Goal: Information Seeking & Learning: Learn about a topic

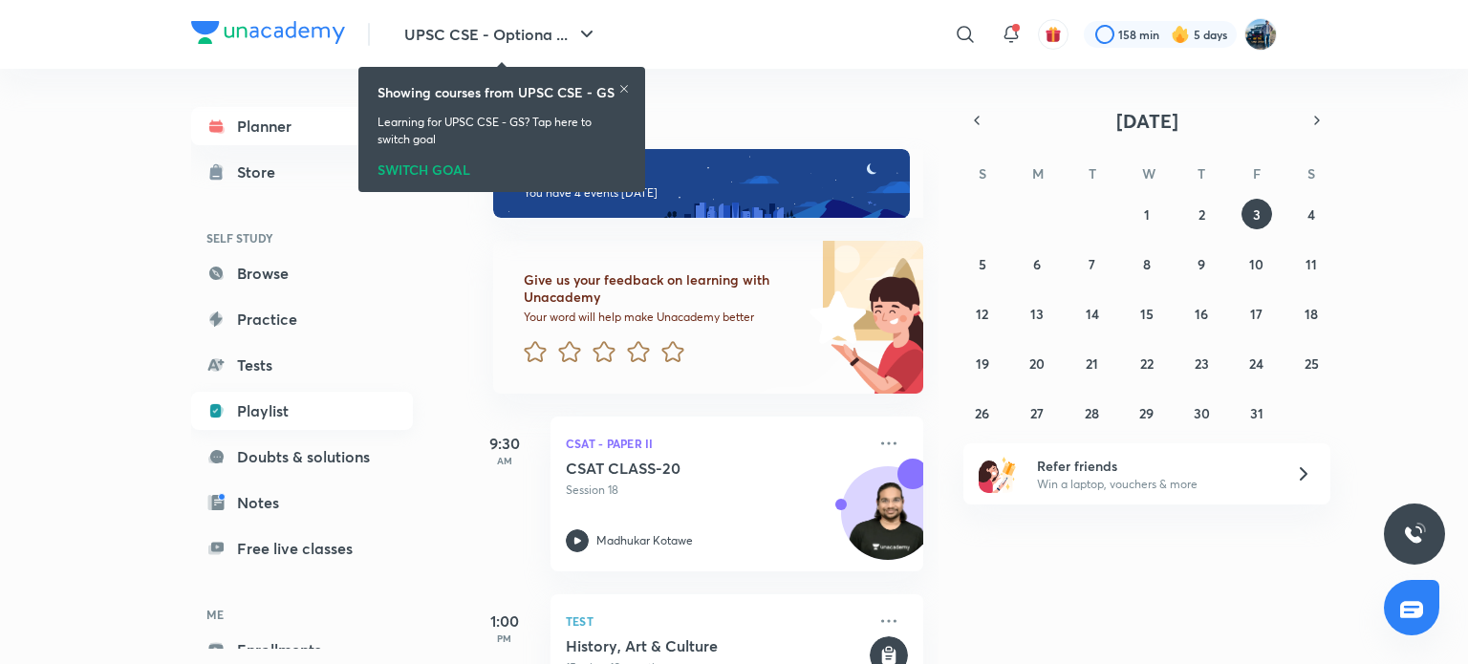
click at [290, 412] on link "Playlist" at bounding box center [302, 411] width 222 height 38
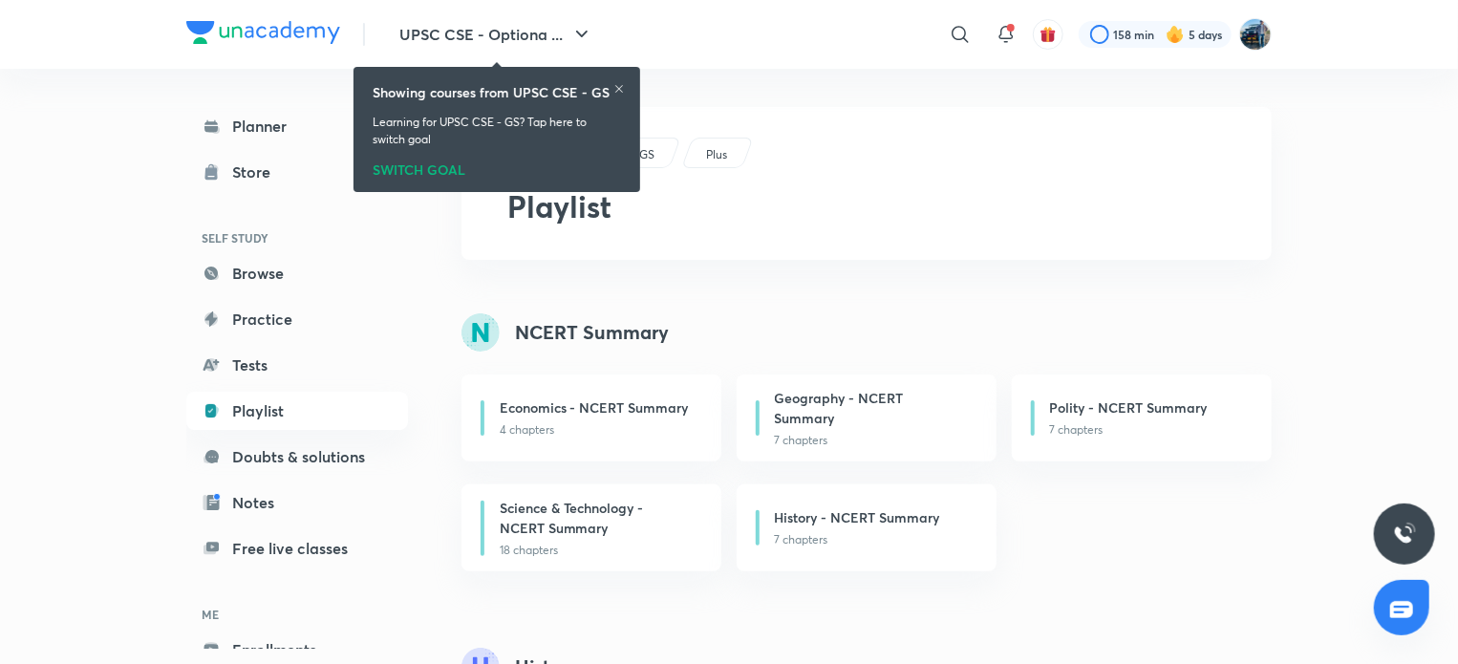
click at [618, 93] on icon at bounding box center [619, 88] width 11 height 11
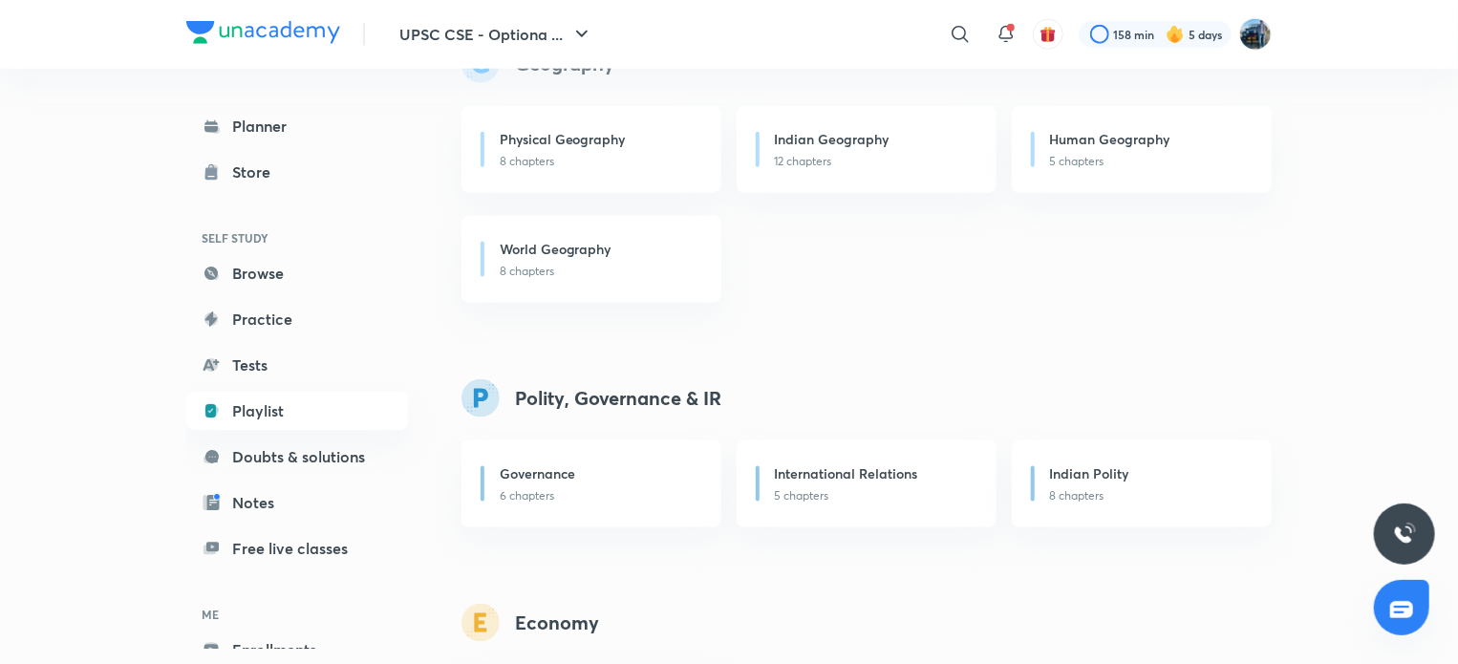
scroll to position [1364, 0]
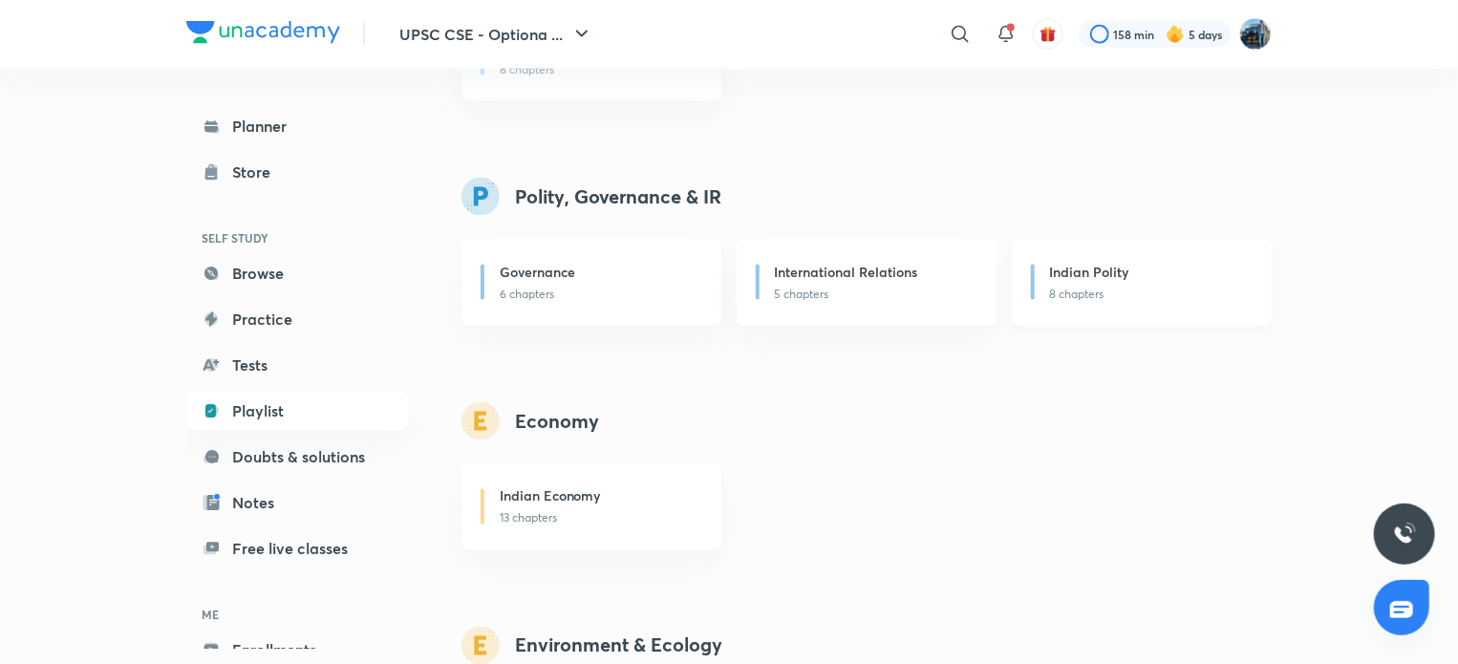
click at [1217, 259] on div "Indian Polity 8 chapters" at bounding box center [1142, 282] width 260 height 87
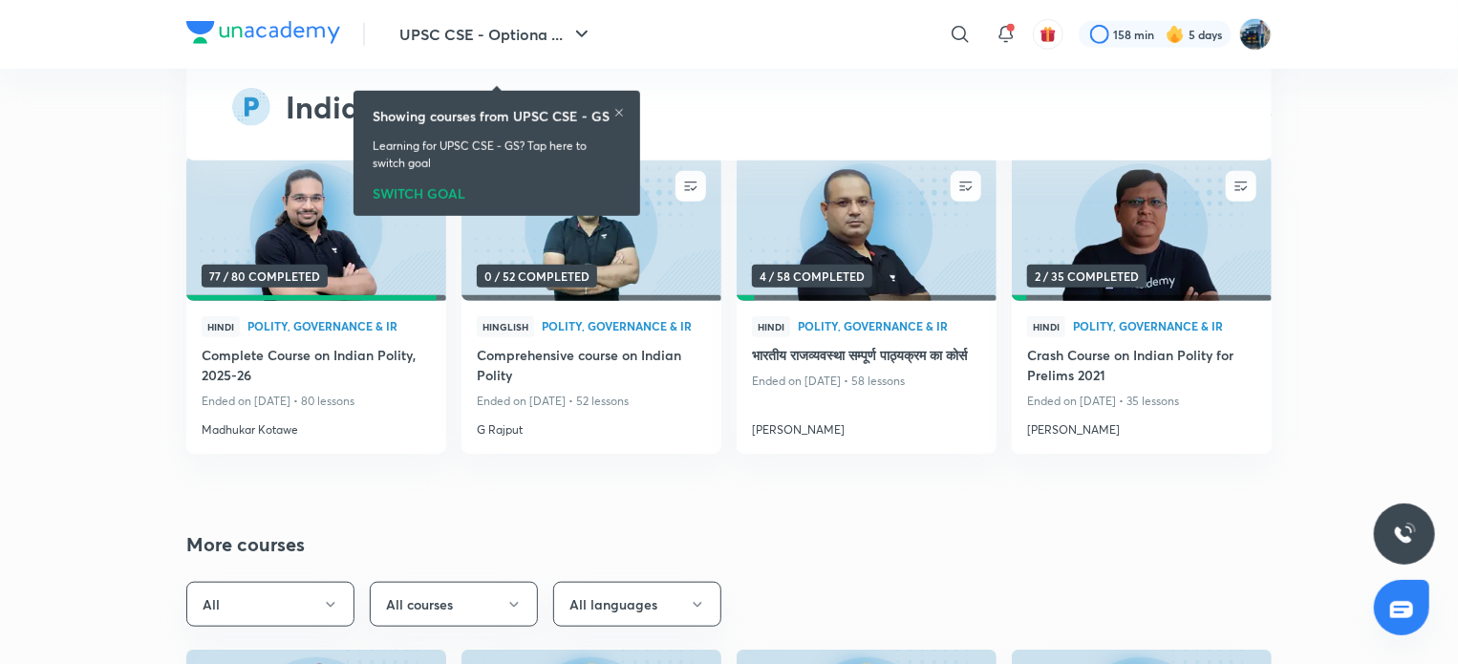
scroll to position [7962, 0]
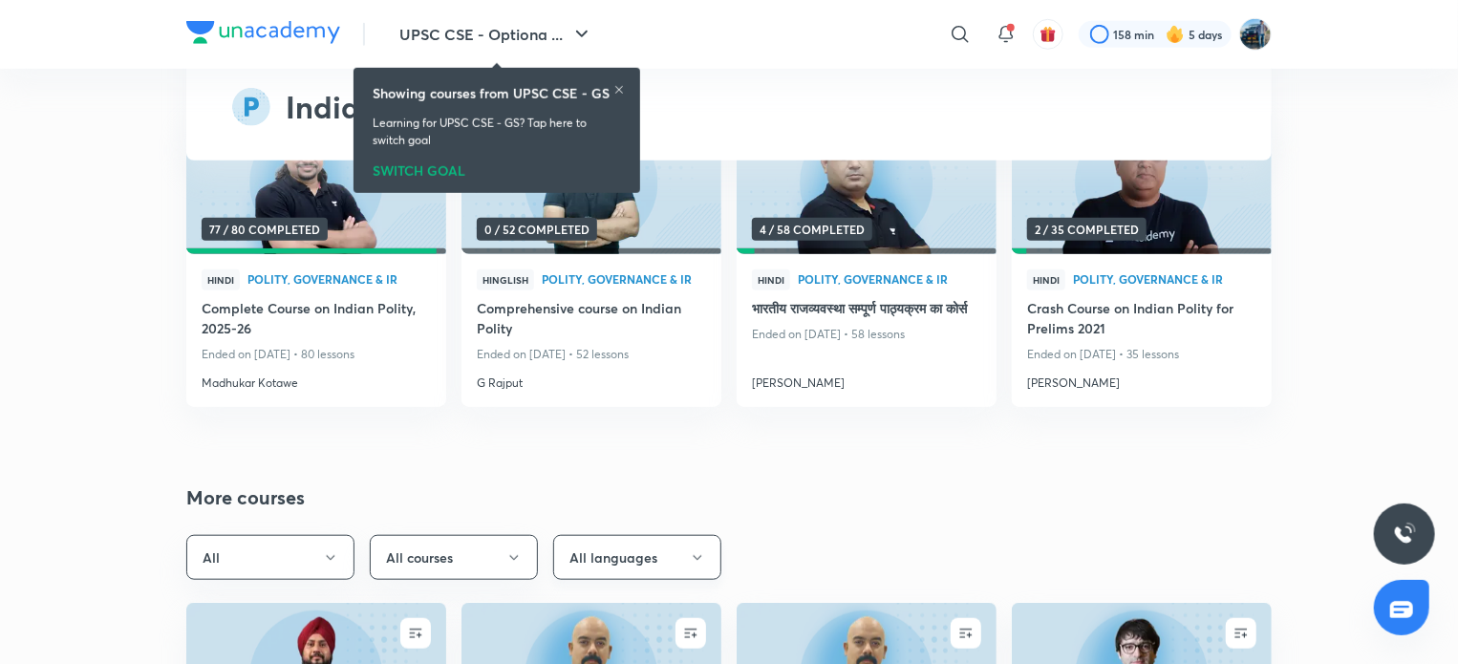
click at [706, 556] on button "All languages" at bounding box center [637, 557] width 168 height 45
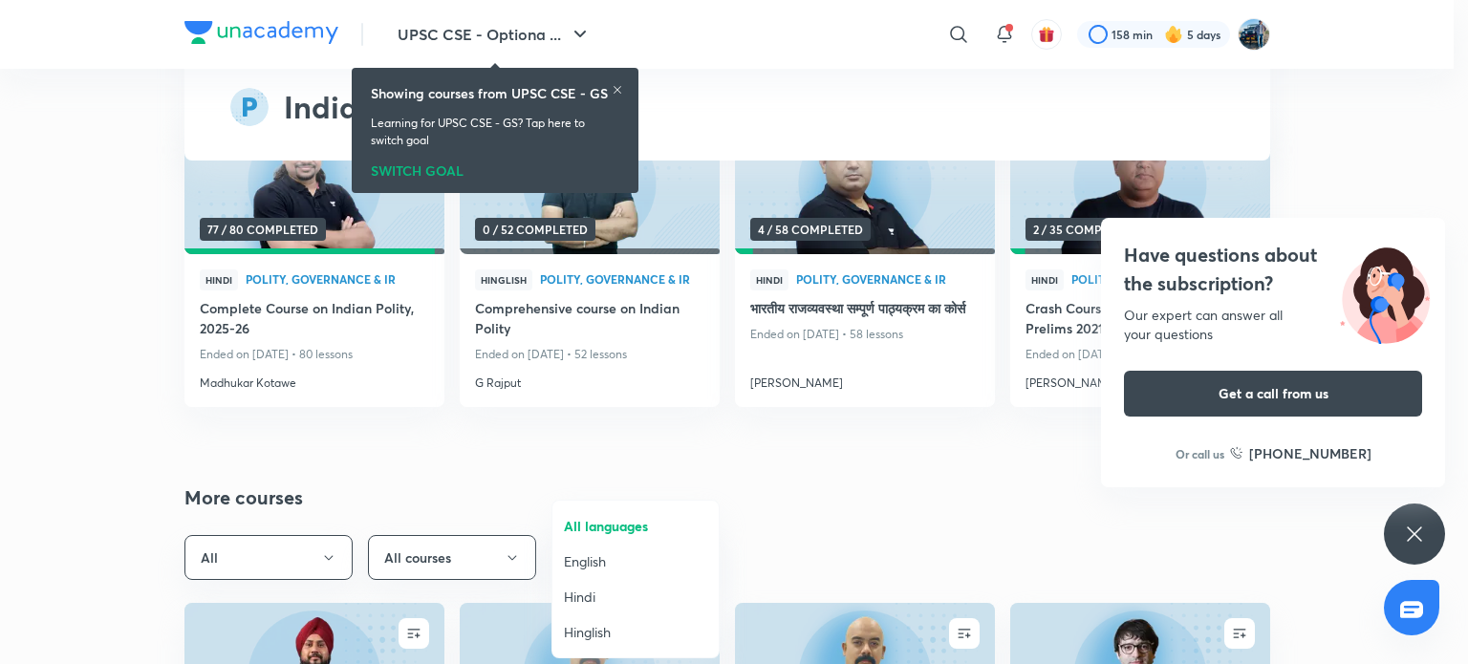
click at [634, 596] on span "Hindi" at bounding box center [635, 597] width 143 height 20
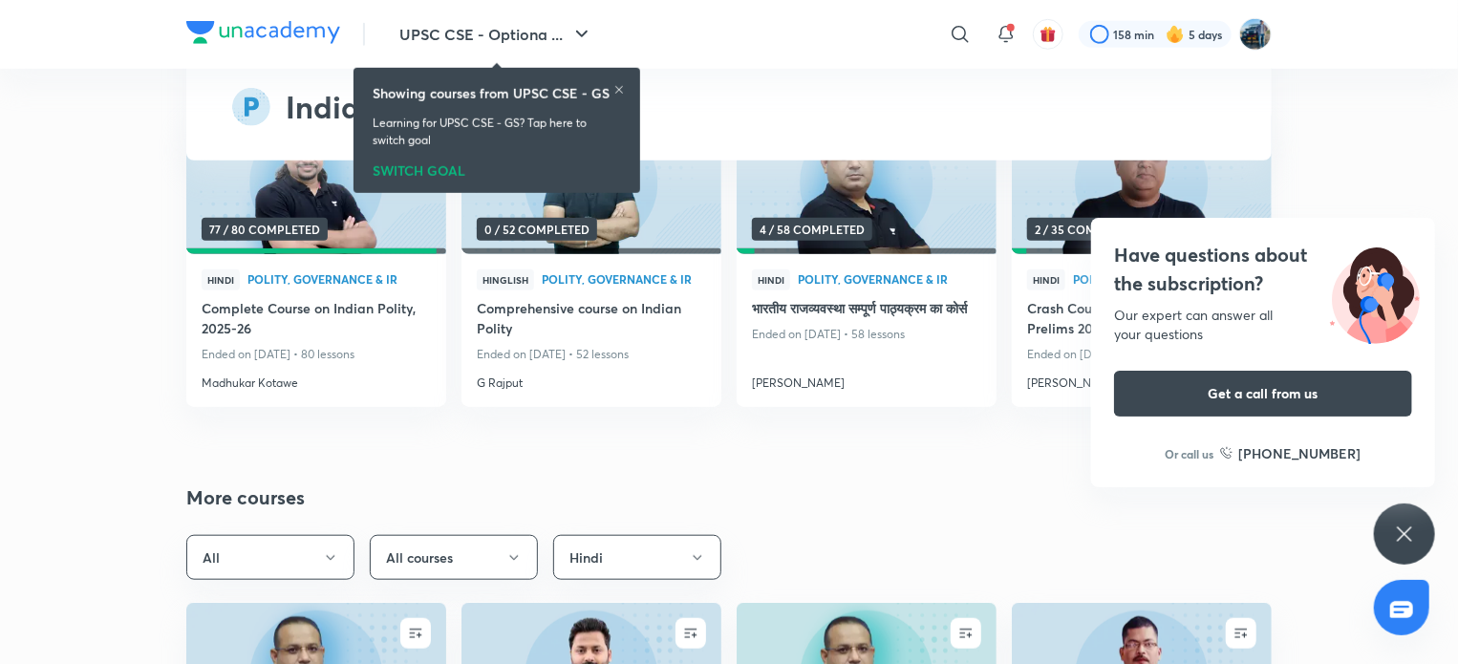
click at [1395, 536] on icon at bounding box center [1404, 534] width 23 height 23
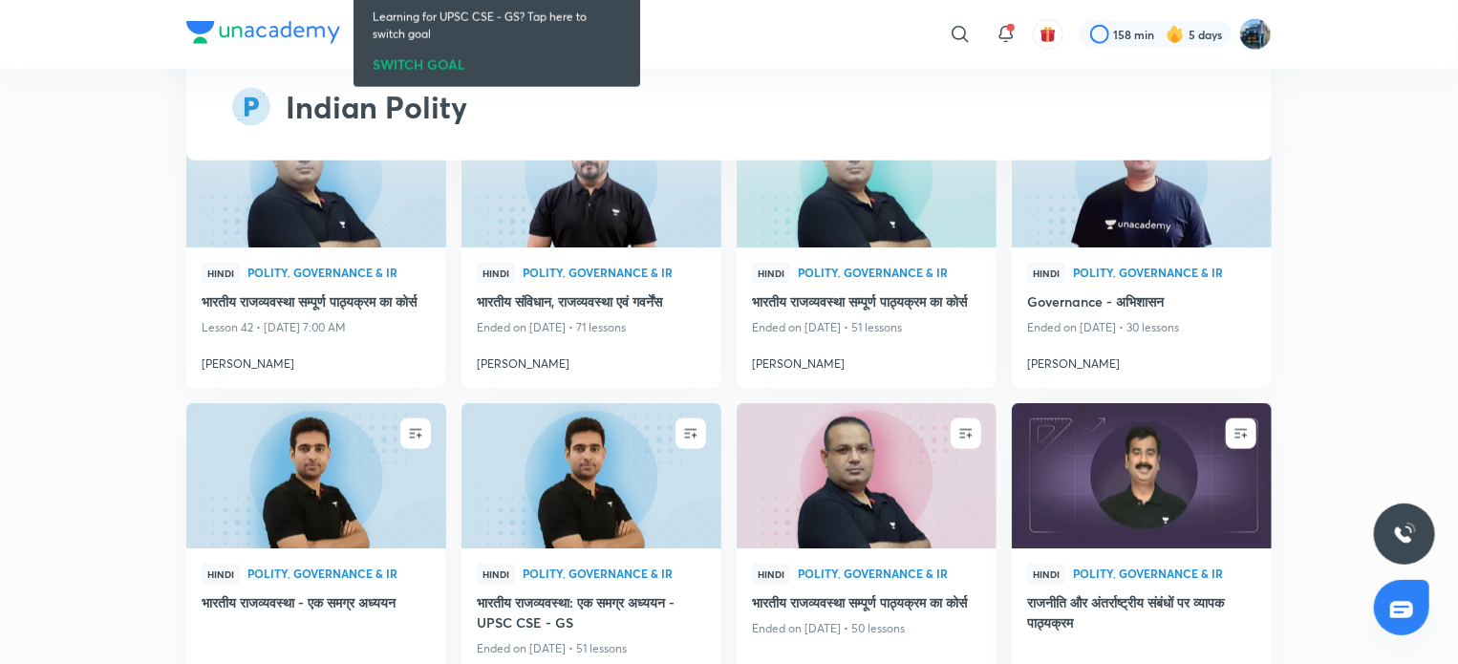
scroll to position [8487, 0]
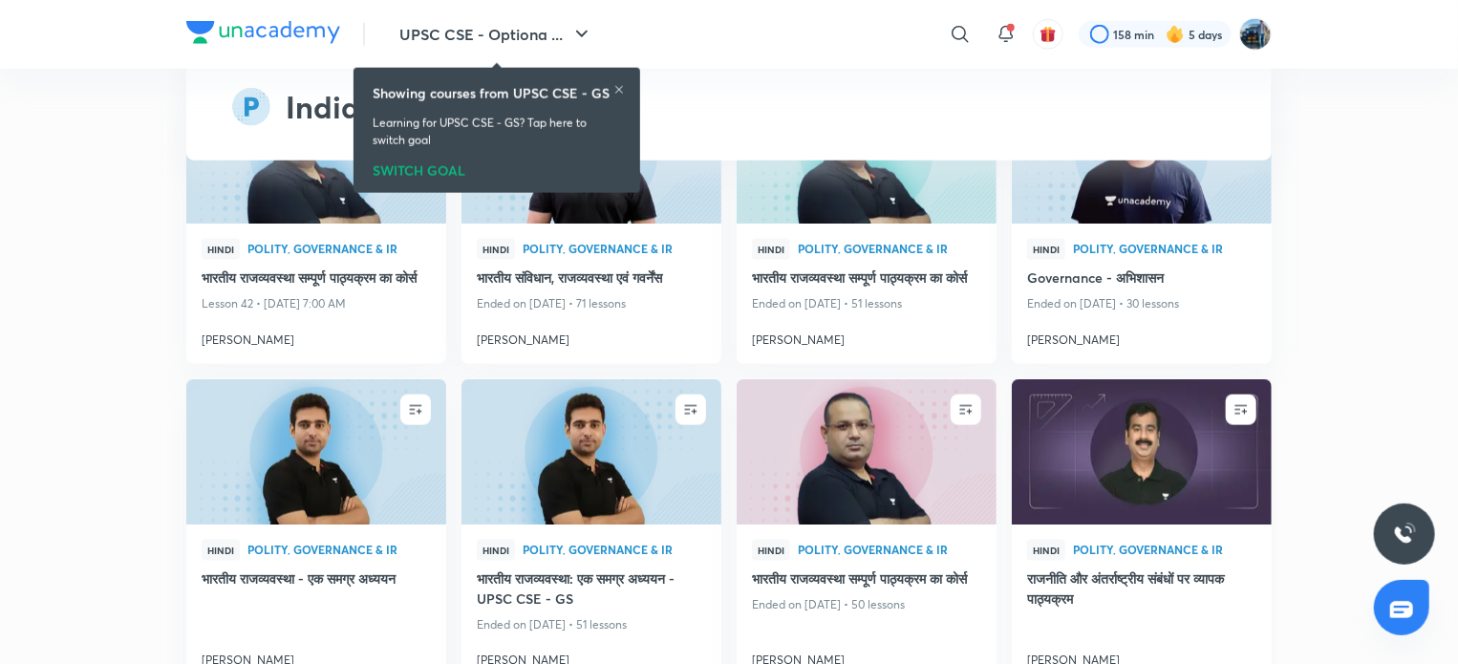
click at [1212, 526] on img at bounding box center [1141, 451] width 265 height 148
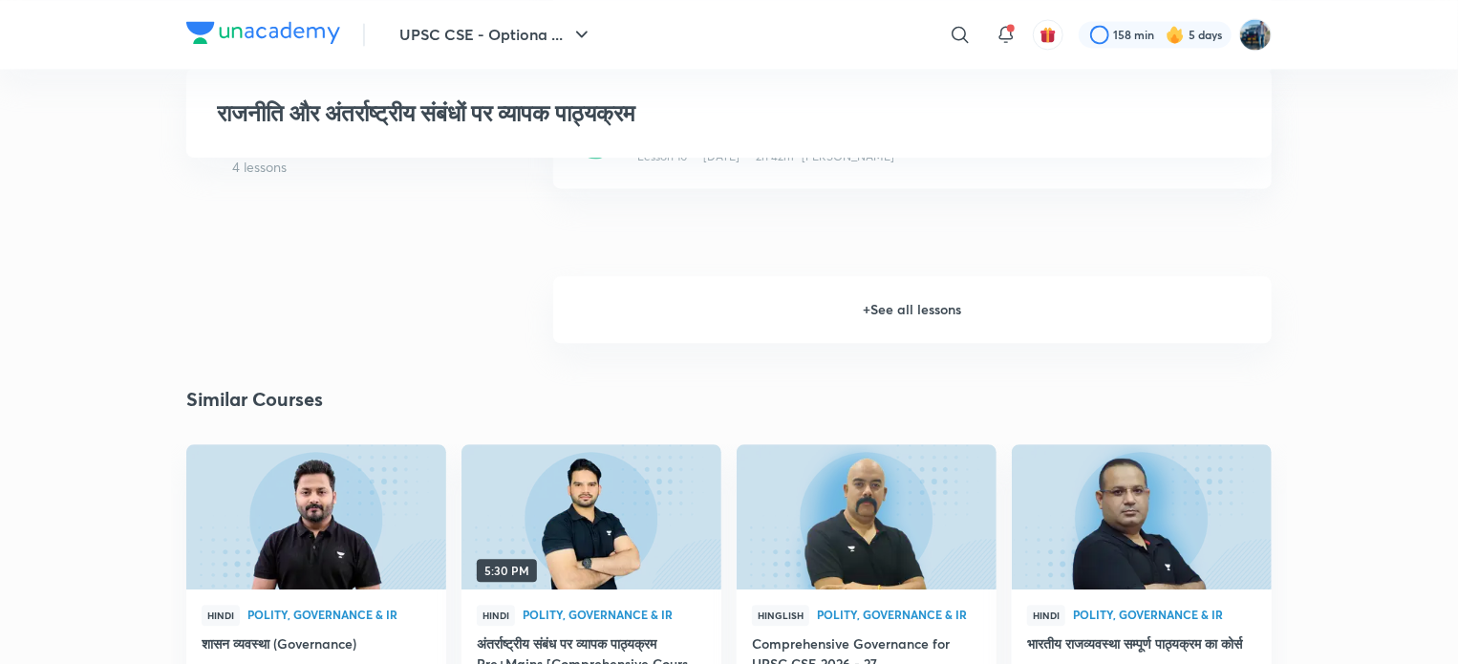
scroll to position [2035, 0]
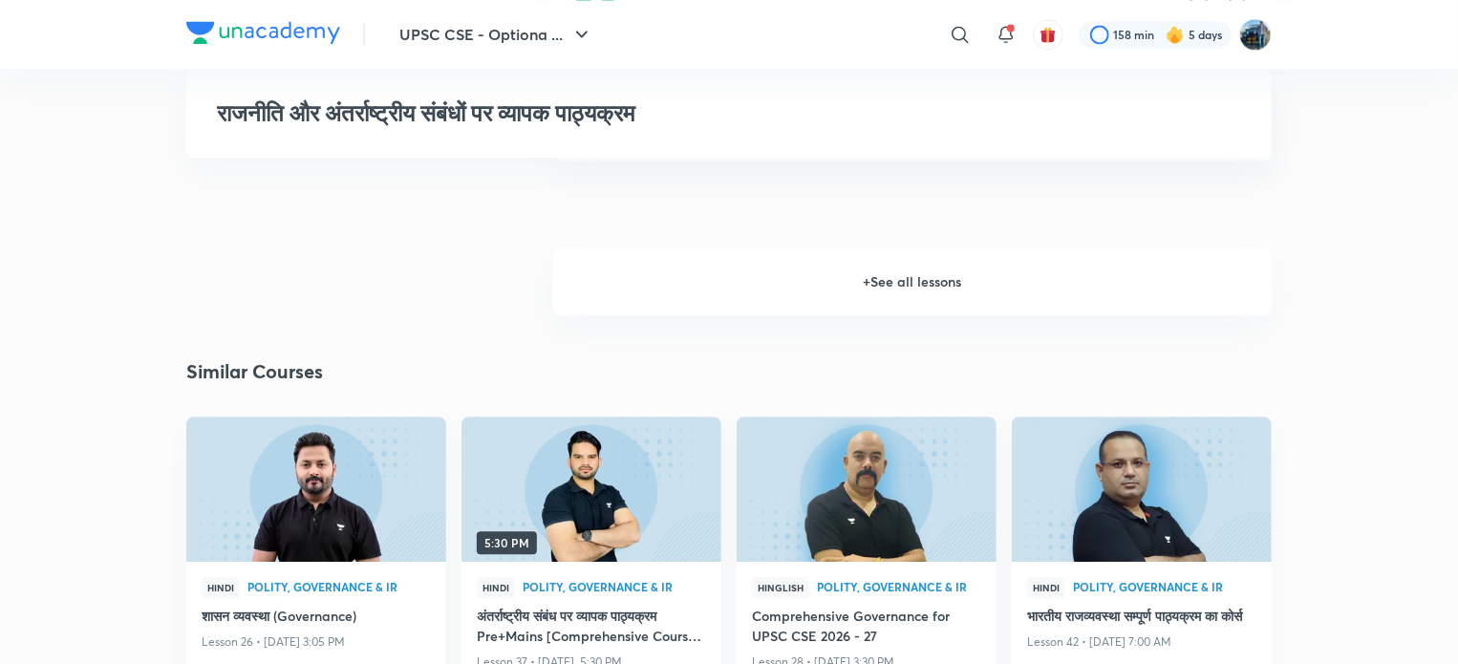
click at [1155, 270] on h6 "+ See all lessons" at bounding box center [912, 281] width 719 height 67
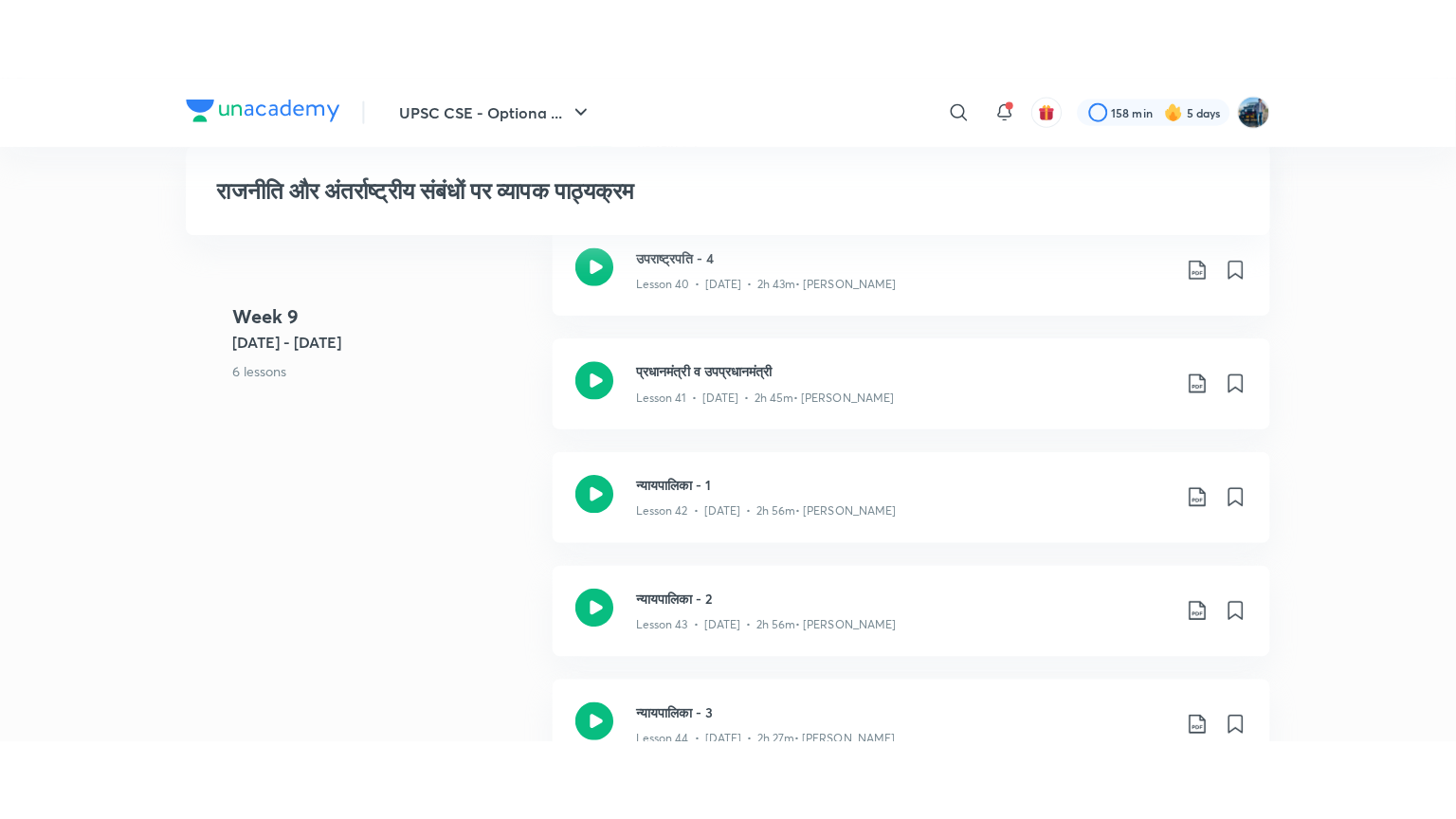
scroll to position [5962, 0]
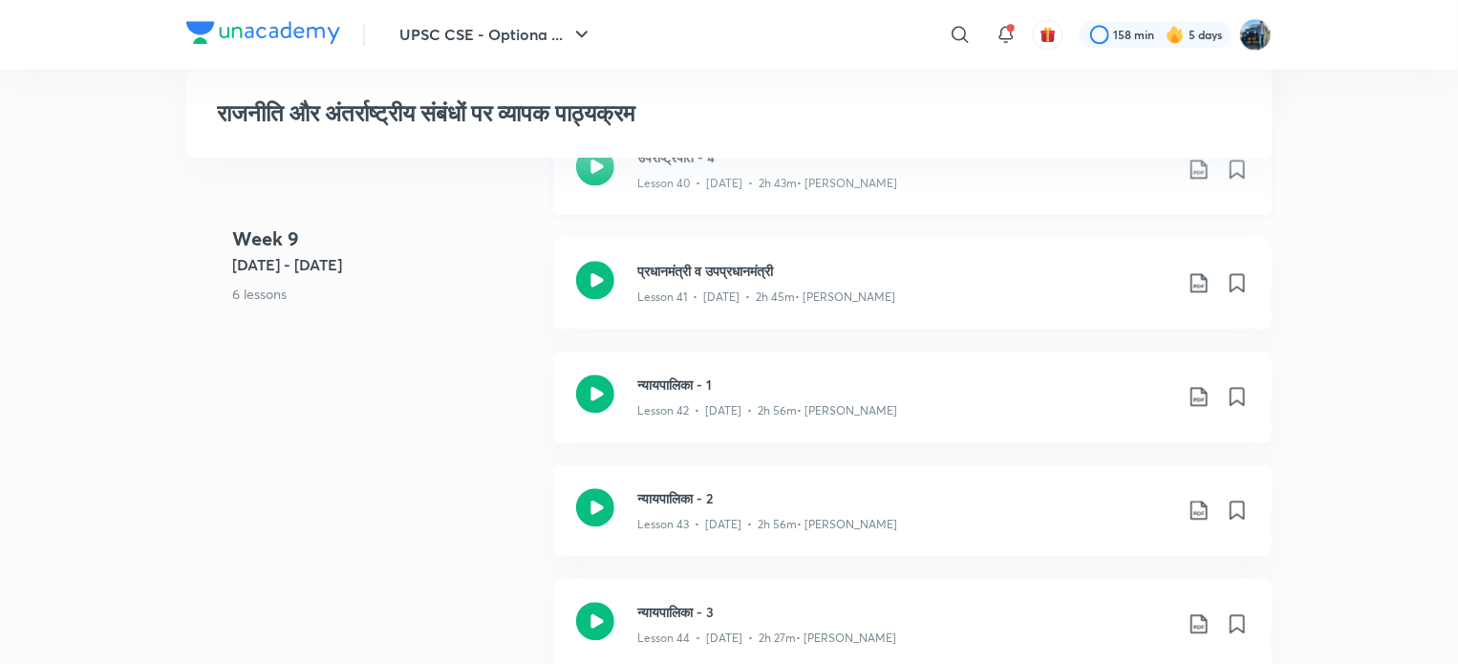
click at [986, 161] on h3 "उपराष्ट्रपति - 4" at bounding box center [904, 157] width 535 height 20
